Goal: Find contact information: Find contact information

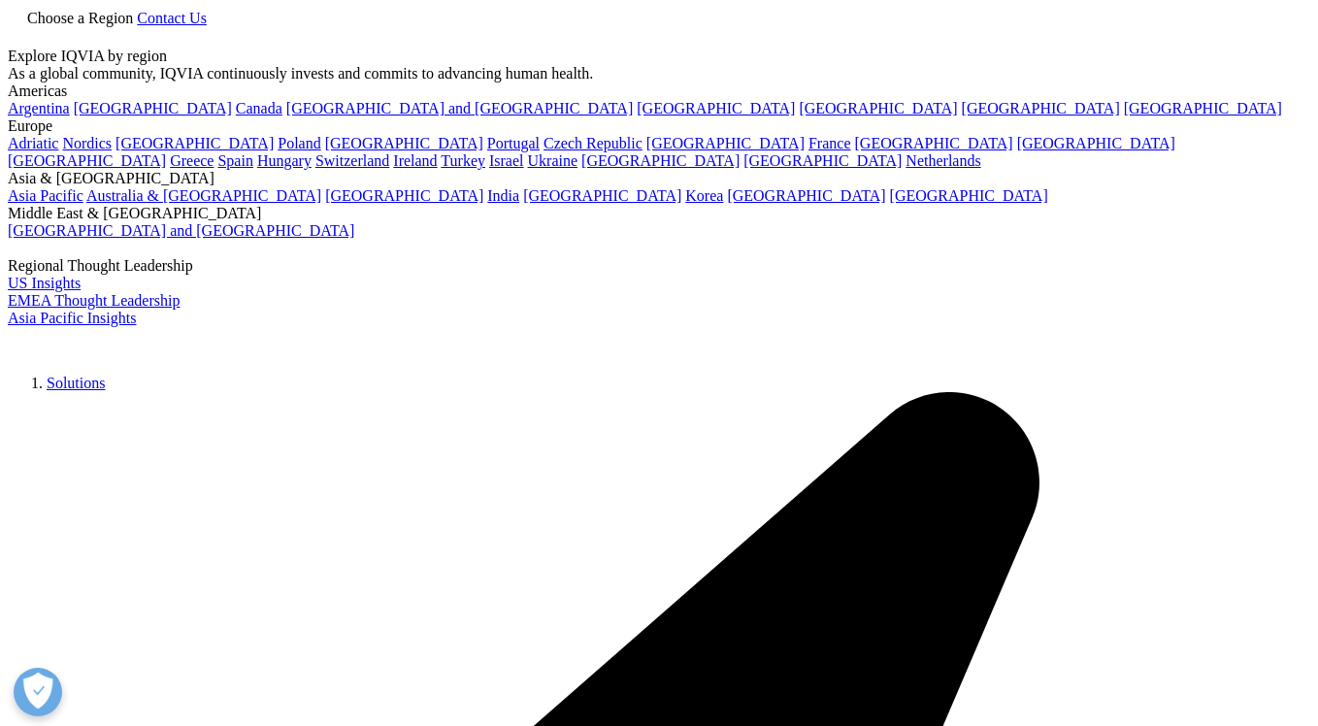
scroll to position [1, 0]
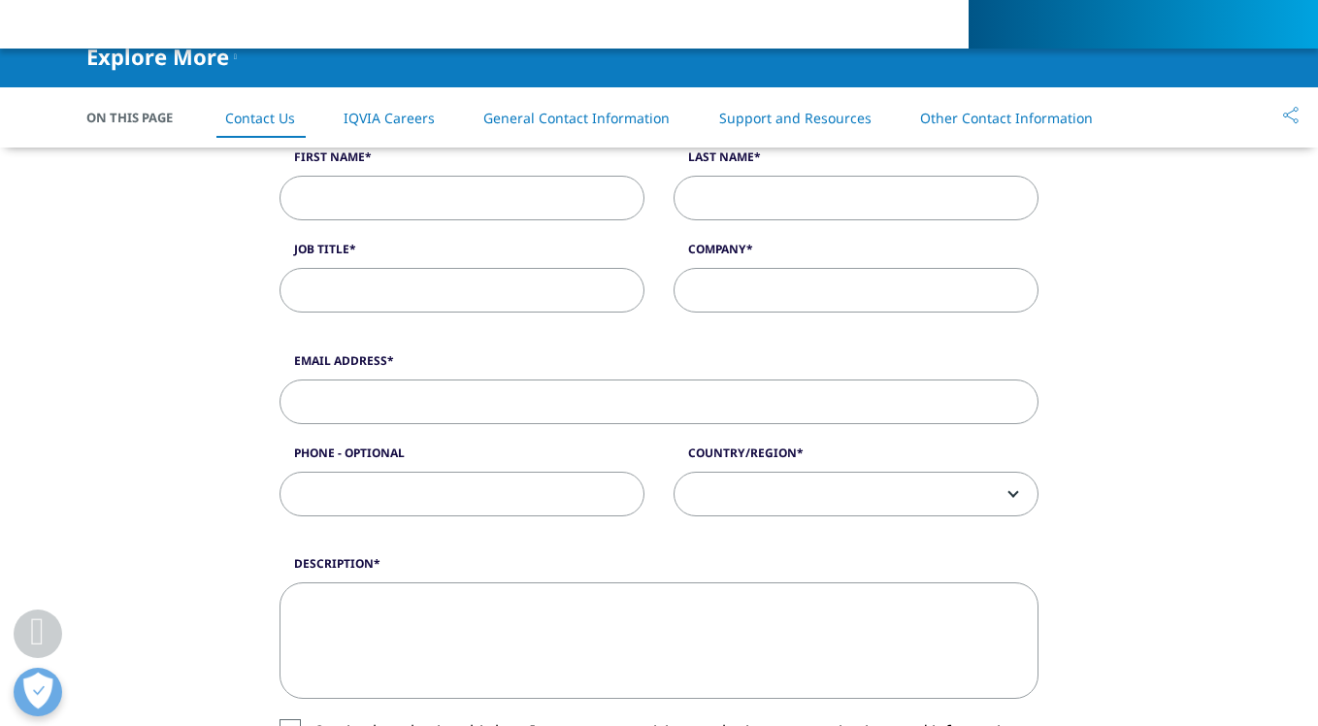
scroll to position [592, 0]
click at [816, 261] on label "Company" at bounding box center [856, 253] width 365 height 27
click at [816, 267] on input "Company" at bounding box center [856, 289] width 365 height 45
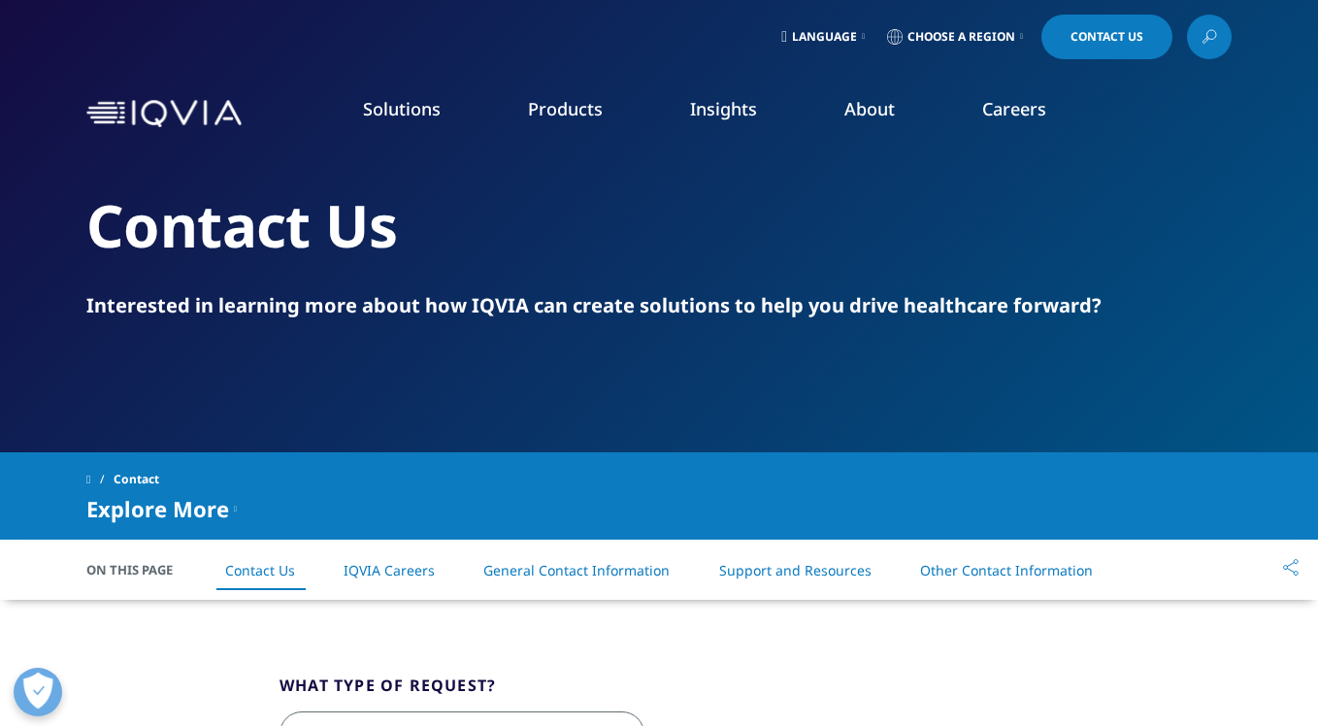
scroll to position [0, 0]
click at [995, 45] on link "Choose a Region" at bounding box center [955, 37] width 144 height 45
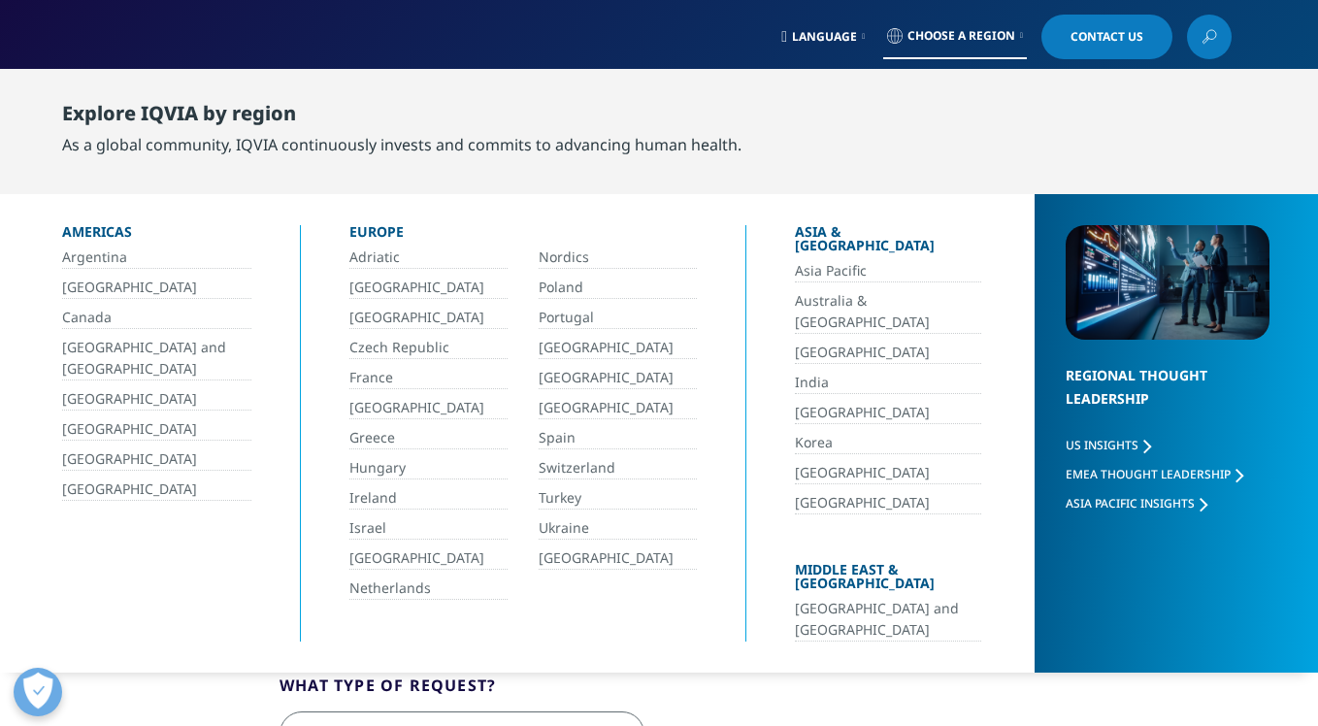
click at [804, 290] on link "Australia & [GEOGRAPHIC_DATA]" at bounding box center [888, 312] width 186 height 44
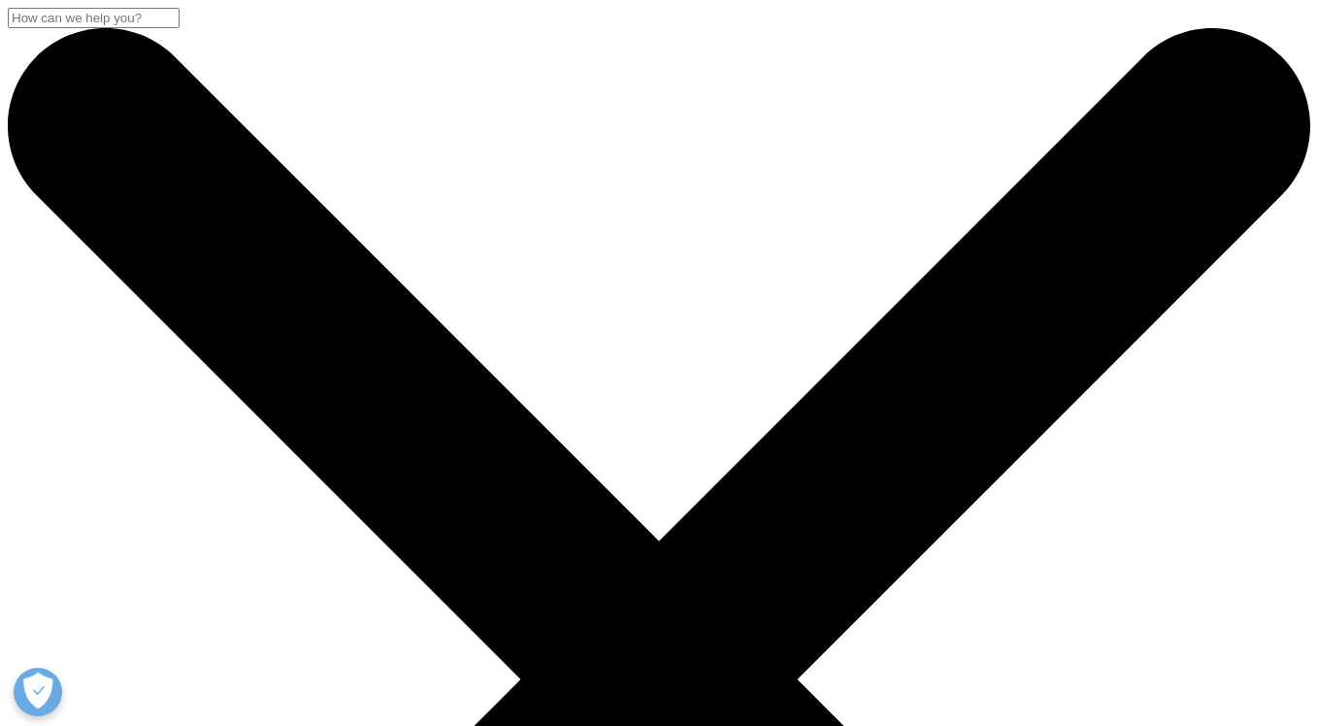
scroll to position [1, 0]
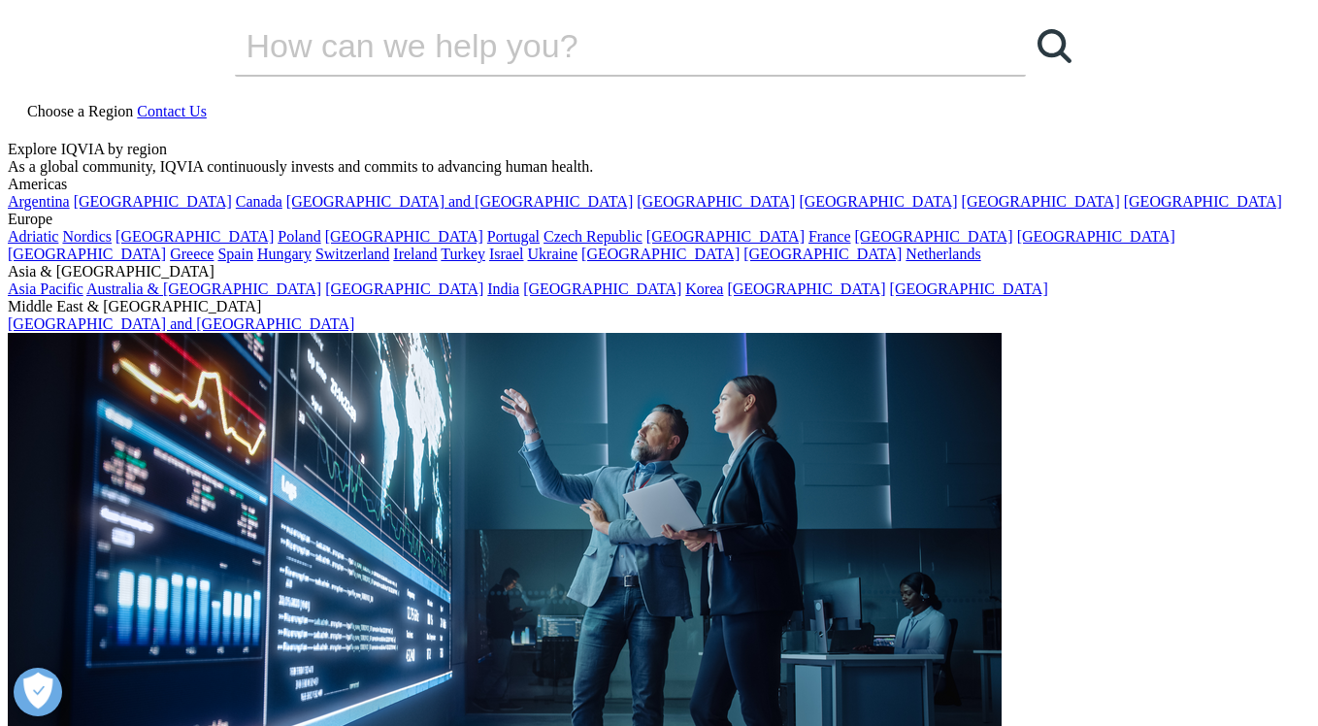
click at [207, 103] on span "Contact Us" at bounding box center [172, 111] width 70 height 17
